Goal: Use online tool/utility: Utilize a website feature to perform a specific function

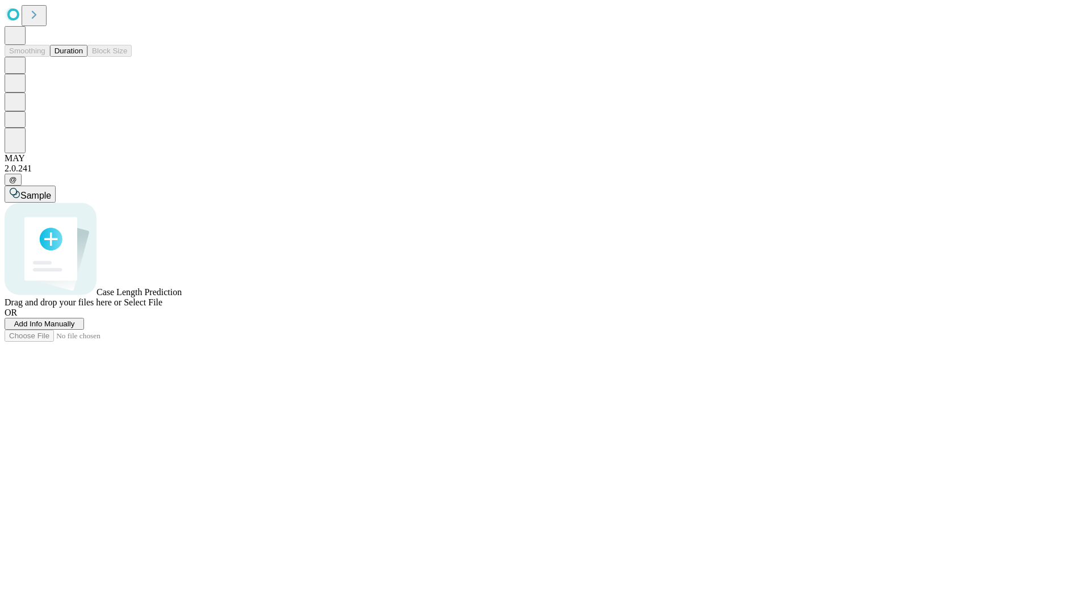
click at [162, 307] on span "Select File" at bounding box center [143, 302] width 39 height 10
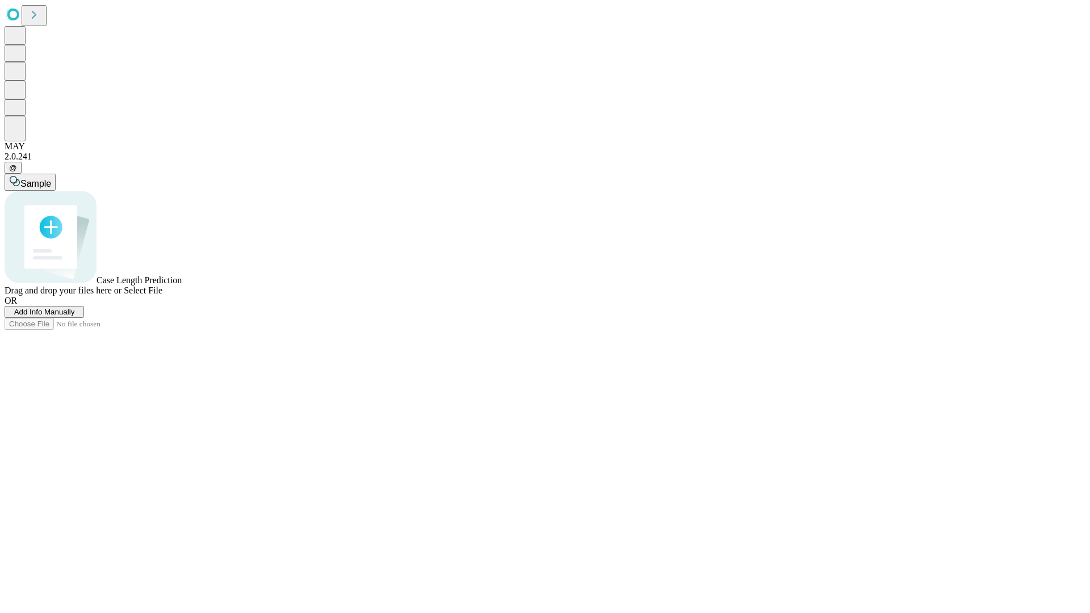
click at [162, 295] on span "Select File" at bounding box center [143, 291] width 39 height 10
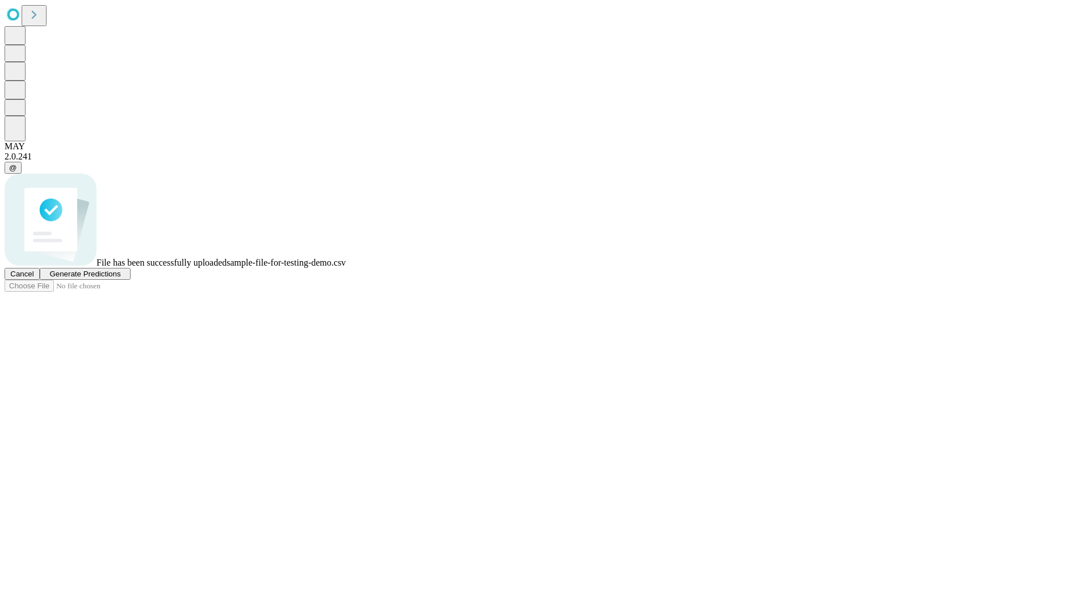
click at [120, 278] on span "Generate Predictions" at bounding box center [84, 274] width 71 height 9
